Goal: Complete application form: Complete application form

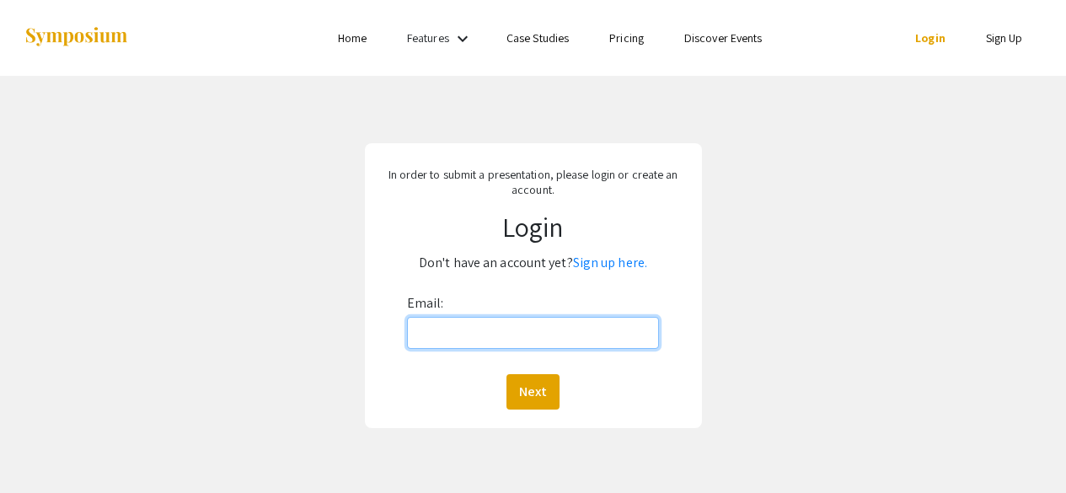
click at [481, 333] on input "Email:" at bounding box center [533, 333] width 253 height 32
type input "[EMAIL_ADDRESS][DOMAIN_NAME]"
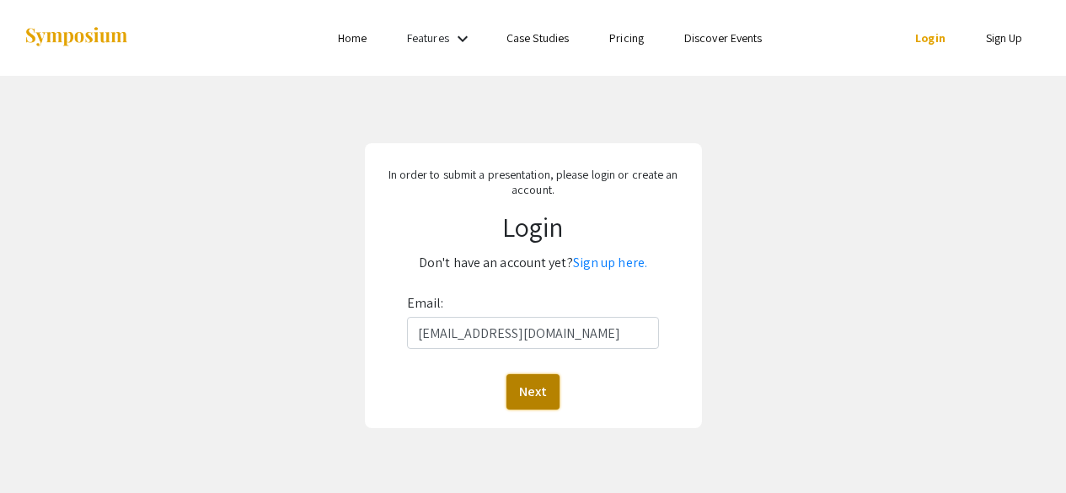
click at [528, 403] on button "Next" at bounding box center [532, 391] width 53 height 35
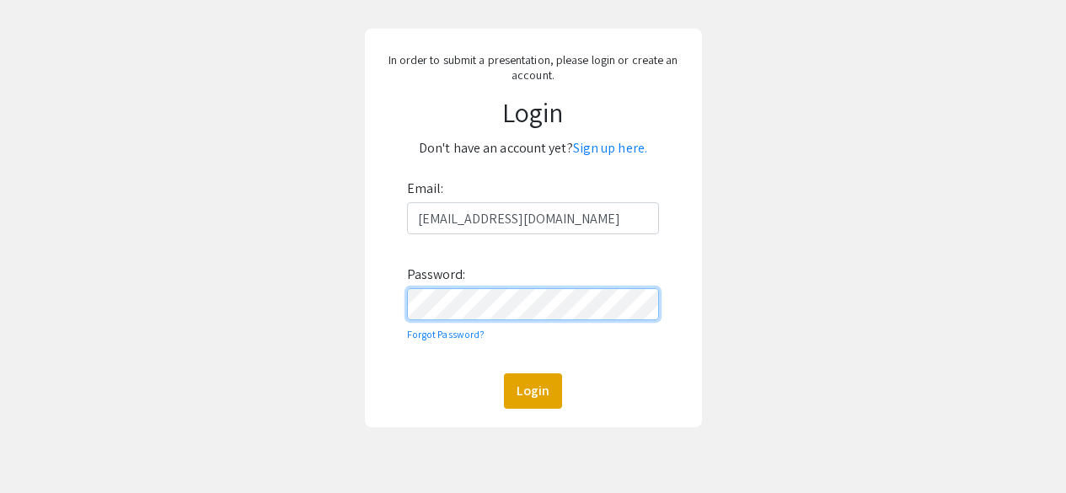
scroll to position [169, 0]
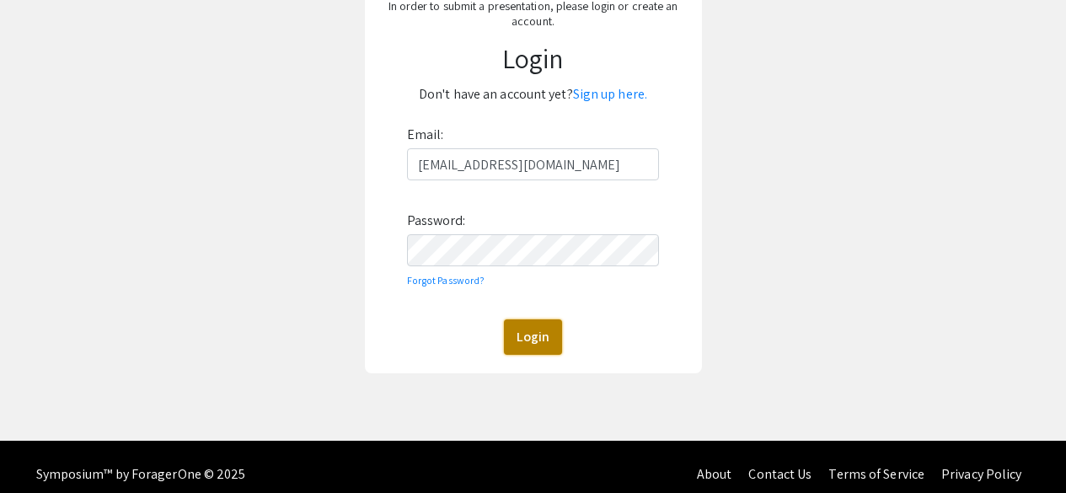
click at [522, 328] on button "Login" at bounding box center [533, 336] width 58 height 35
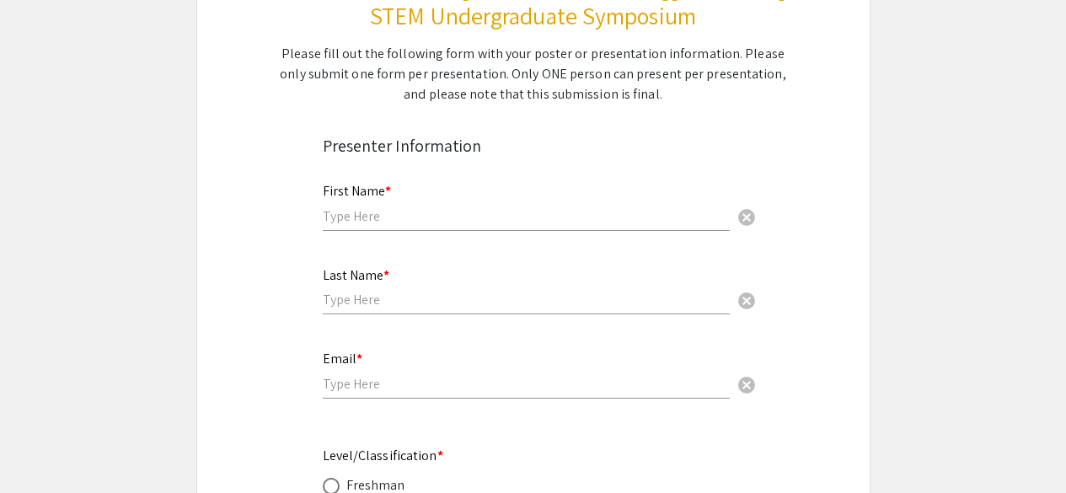
scroll to position [169, 0]
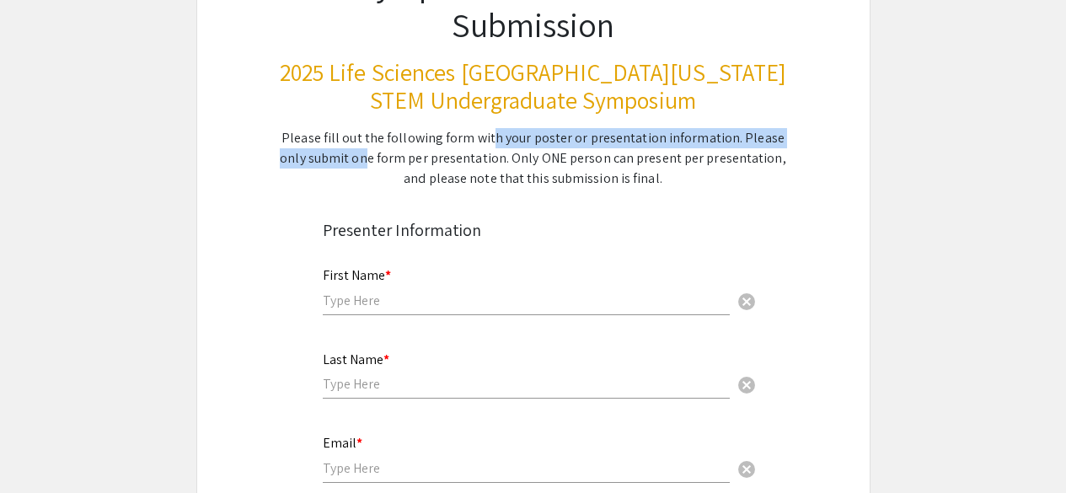
drag, startPoint x: 343, startPoint y: 151, endPoint x: 478, endPoint y: 147, distance: 134.8
click at [478, 147] on div "Please fill out the following form with your poster or presentation information…" at bounding box center [533, 158] width 509 height 61
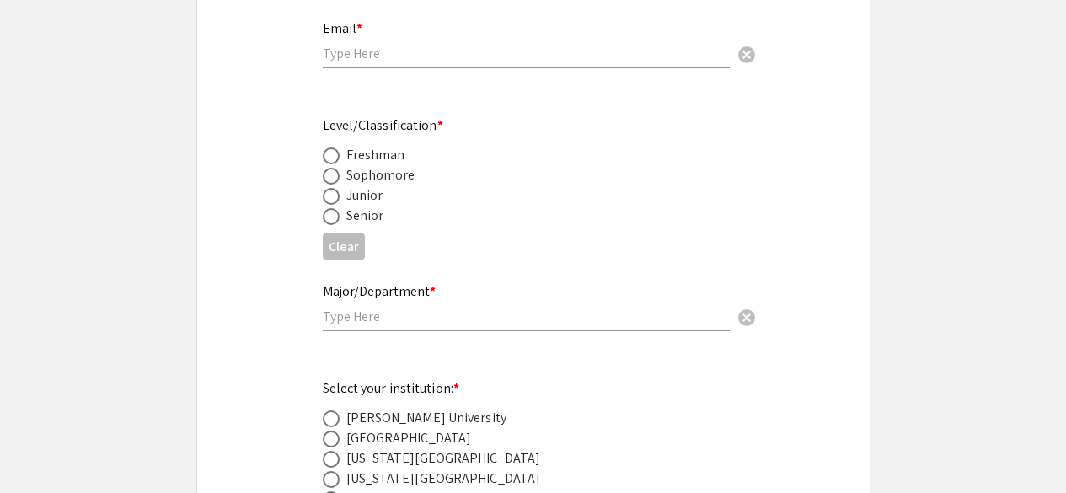
scroll to position [590, 0]
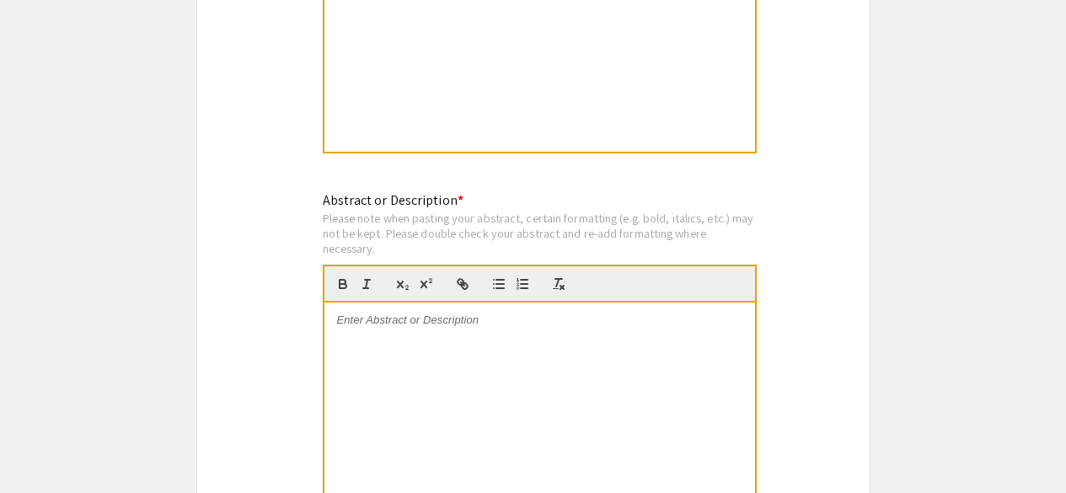
scroll to position [1121, 0]
